Goal: Use online tool/utility

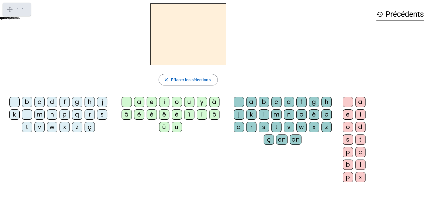
scroll to position [69, 0]
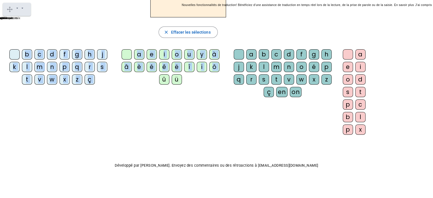
drag, startPoint x: 27, startPoint y: 54, endPoint x: 130, endPoint y: 126, distance: 126.6
click at [130, 126] on div "b c d f g h j k l m n p q r s t v w x z ç a e i o u y à â è é ê ë î ï ô û ü a b…" at bounding box center [188, 93] width 367 height 92
click at [103, 113] on div "b c d f g h j k l m n p q r s t v w x z ç a e i o u y à â è é ê ë î ï ô û ü a b…" at bounding box center [188, 93] width 367 height 92
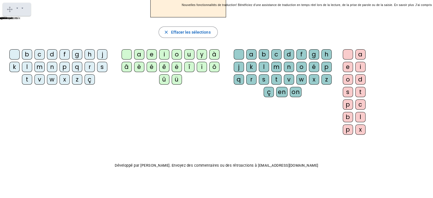
click at [27, 54] on div "b" at bounding box center [27, 54] width 10 height 10
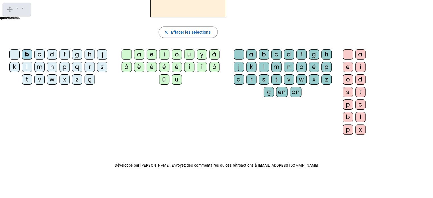
click at [140, 54] on div "a" at bounding box center [139, 54] width 10 height 10
click at [297, 54] on div "f" at bounding box center [302, 54] width 10 height 10
click at [178, 53] on div "o" at bounding box center [177, 54] width 10 height 10
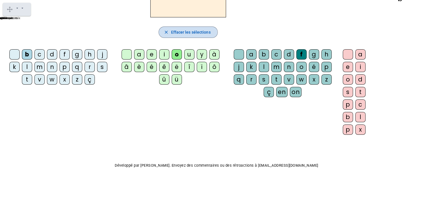
click at [171, 34] on span "Effacer les sélections" at bounding box center [191, 32] width 40 height 7
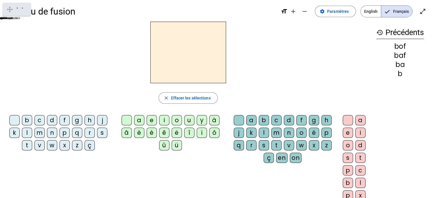
scroll to position [0, 0]
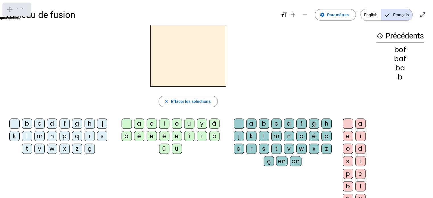
click at [55, 124] on div "d" at bounding box center [52, 123] width 10 height 10
click at [176, 124] on div "o" at bounding box center [177, 123] width 10 height 10
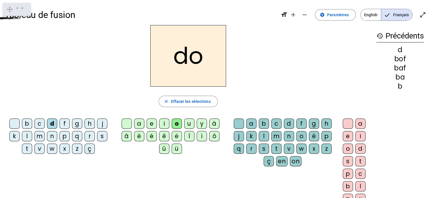
click at [253, 136] on div "k" at bounding box center [251, 136] width 10 height 10
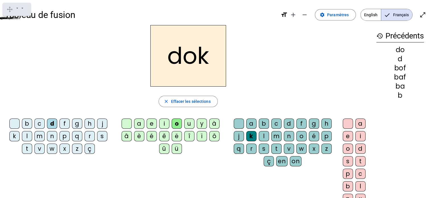
click at [216, 123] on div "à" at bounding box center [214, 123] width 10 height 10
